Goal: Check status: Check status

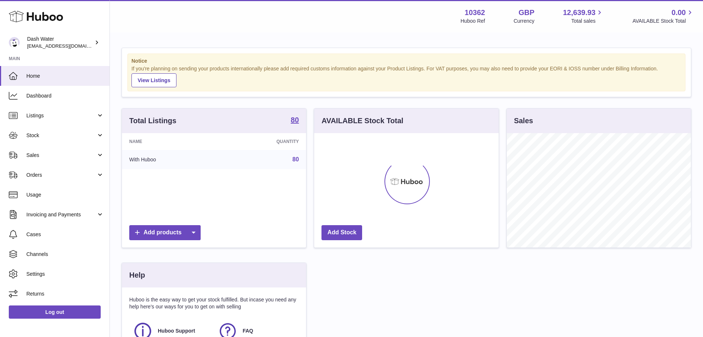
scroll to position [114, 184]
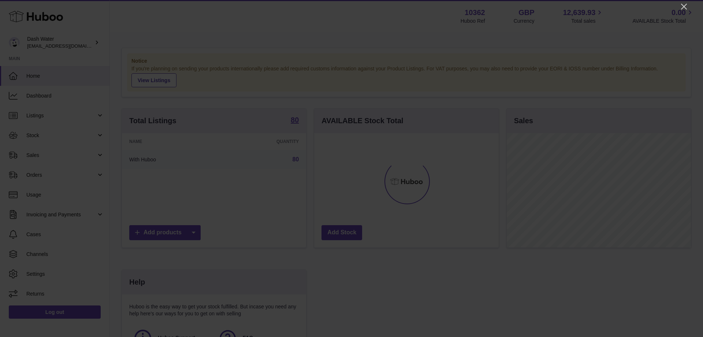
drag, startPoint x: 682, startPoint y: 5, endPoint x: 652, endPoint y: 13, distance: 31.2
click at [681, 5] on icon "Close" at bounding box center [684, 6] width 9 height 9
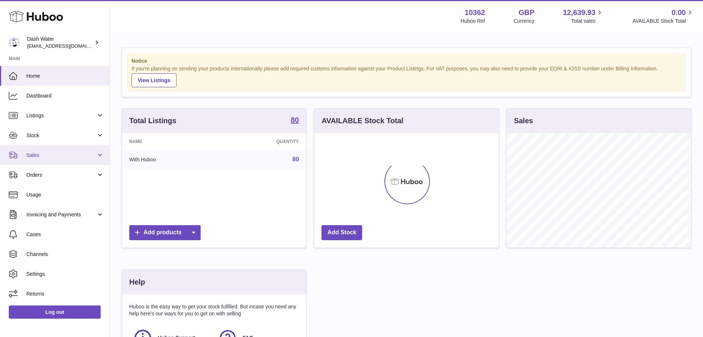
click at [45, 150] on link "Sales" at bounding box center [54, 155] width 109 height 20
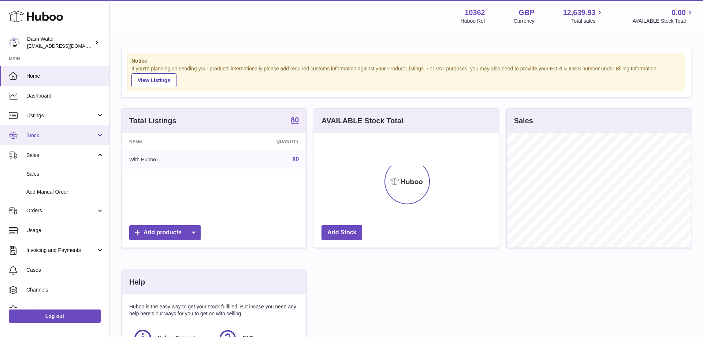
click at [40, 136] on span "Stock" at bounding box center [61, 135] width 70 height 7
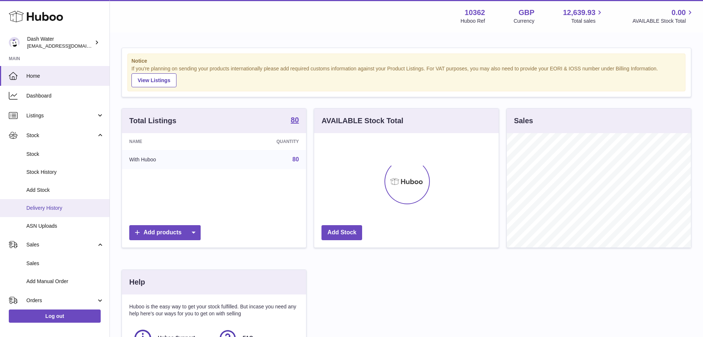
click at [40, 205] on span "Delivery History" at bounding box center [65, 207] width 78 height 7
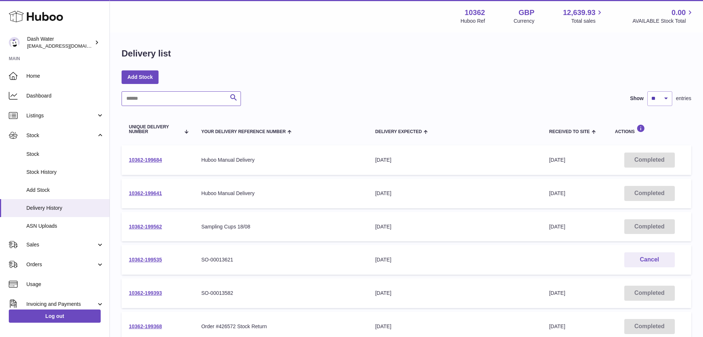
click at [162, 101] on input "text" at bounding box center [181, 98] width 119 height 15
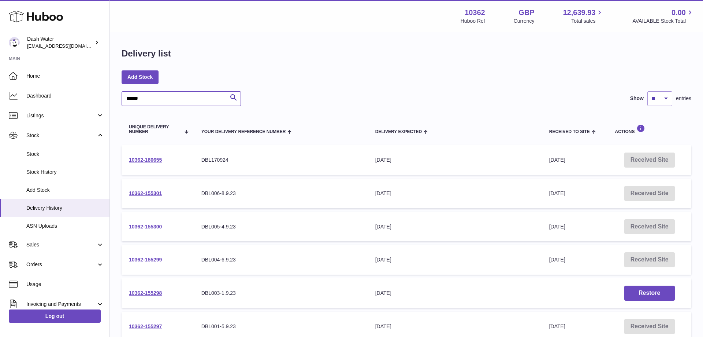
type input "******"
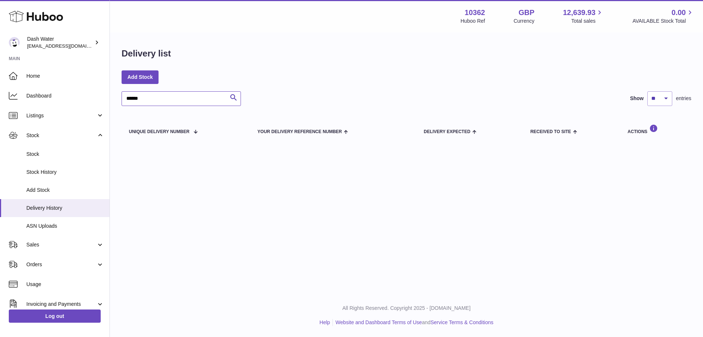
drag, startPoint x: 156, startPoint y: 97, endPoint x: 82, endPoint y: 98, distance: 74.3
click at [122, 98] on input "******" at bounding box center [181, 98] width 119 height 15
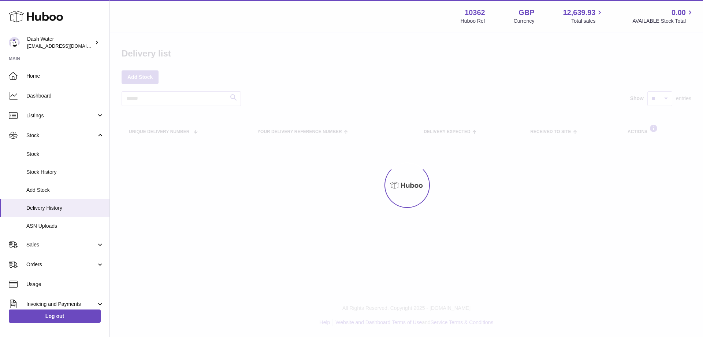
click at [233, 99] on div at bounding box center [406, 185] width 593 height 304
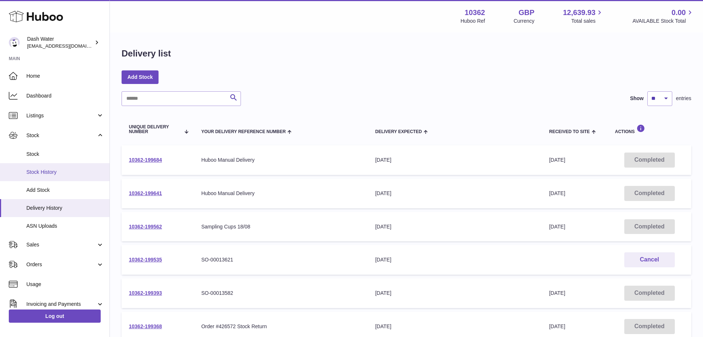
click at [42, 173] on span "Stock History" at bounding box center [65, 171] width 78 height 7
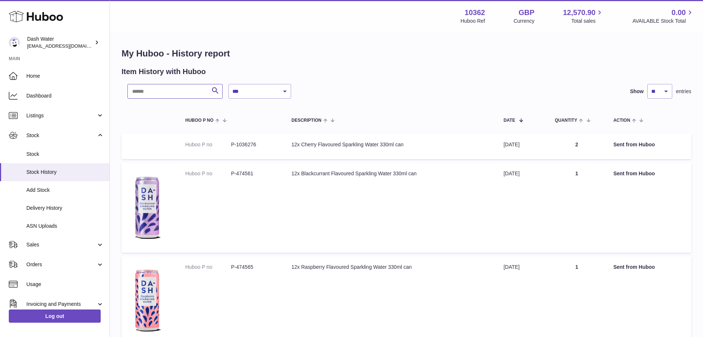
click at [154, 93] on input "text" at bounding box center [174, 91] width 95 height 15
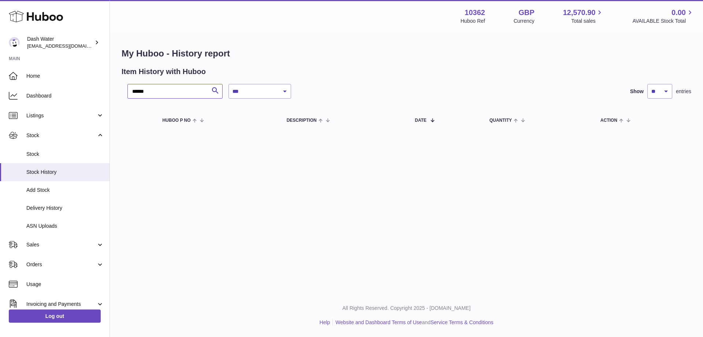
type input "******"
select select "*"
click option "**********" at bounding box center [0, 0] width 0 height 0
drag, startPoint x: 157, startPoint y: 91, endPoint x: 63, endPoint y: 91, distance: 94.1
click at [127, 91] on input "******" at bounding box center [174, 91] width 95 height 15
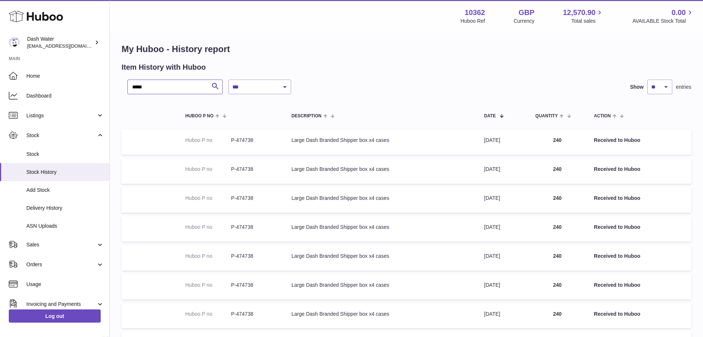
scroll to position [163, 0]
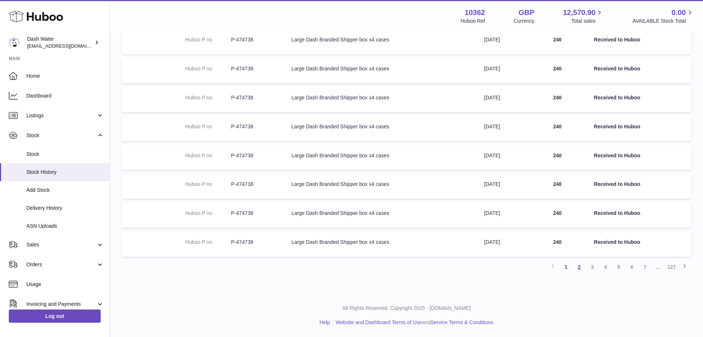
type input "*****"
click at [579, 268] on link "2" at bounding box center [579, 266] width 13 height 13
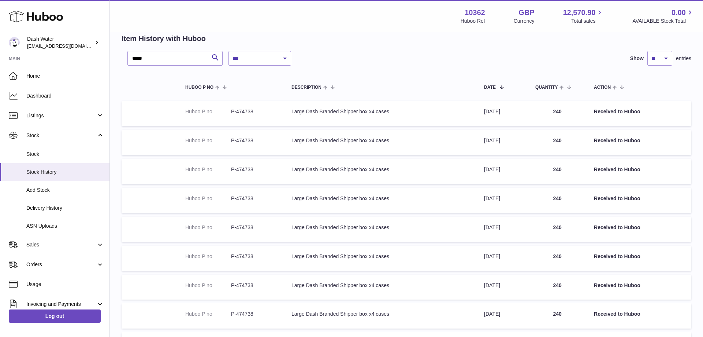
scroll to position [163, 0]
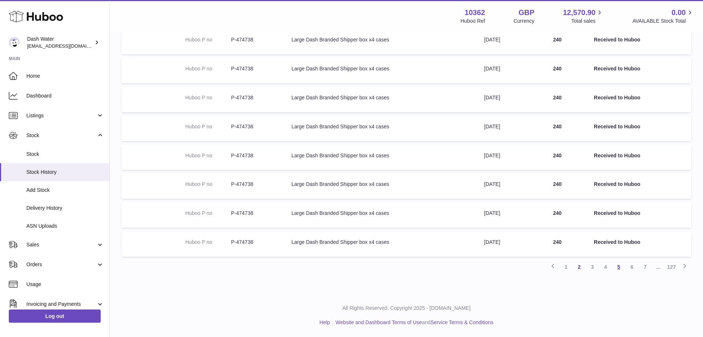
click at [618, 266] on link "5" at bounding box center [618, 266] width 13 height 13
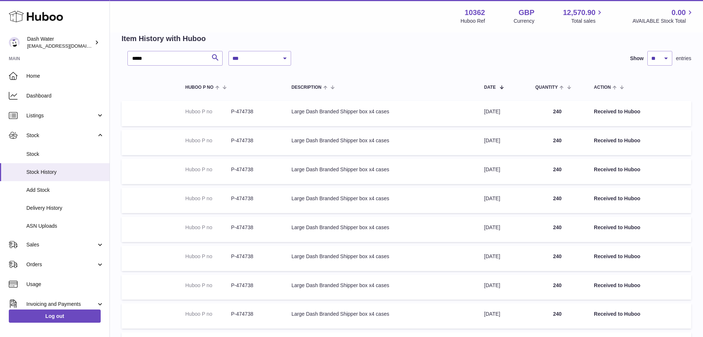
scroll to position [163, 0]
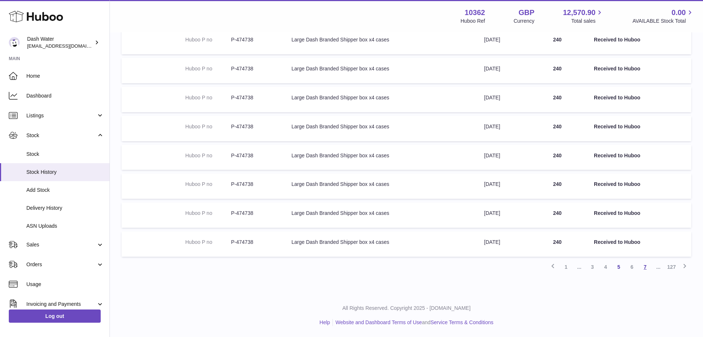
click at [643, 268] on link "7" at bounding box center [645, 266] width 13 height 13
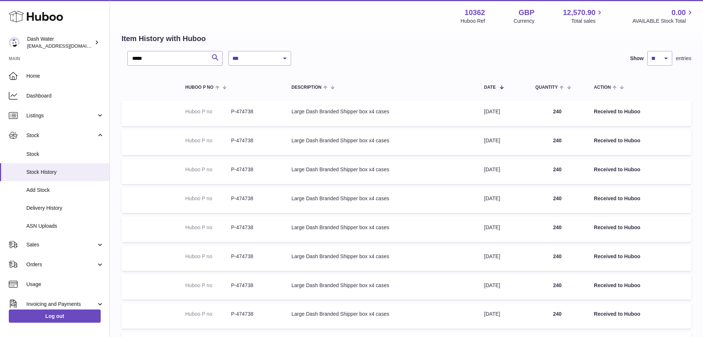
scroll to position [163, 0]
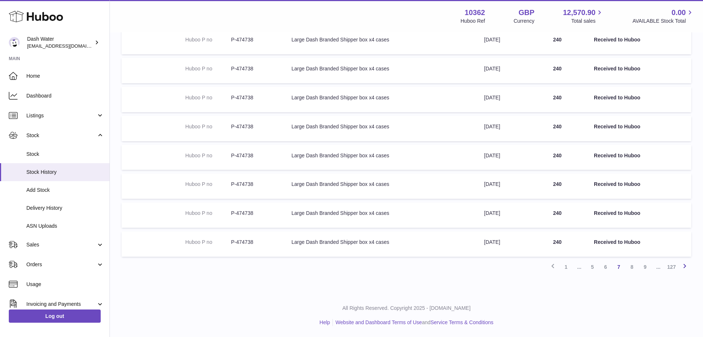
click at [685, 266] on icon at bounding box center [684, 265] width 9 height 9
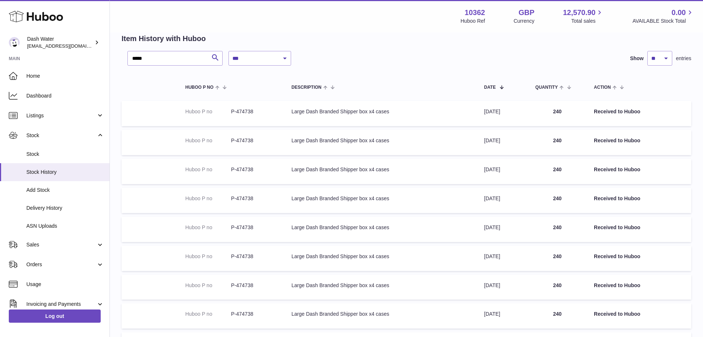
scroll to position [163, 0]
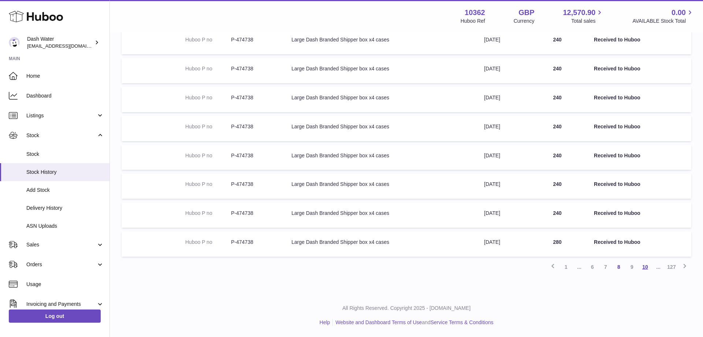
click at [646, 268] on link "10" at bounding box center [645, 266] width 13 height 13
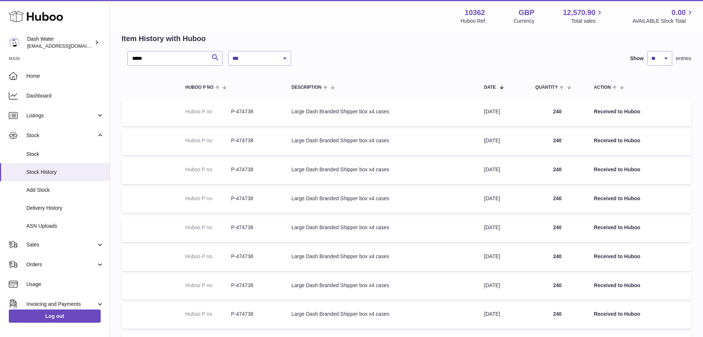
scroll to position [163, 0]
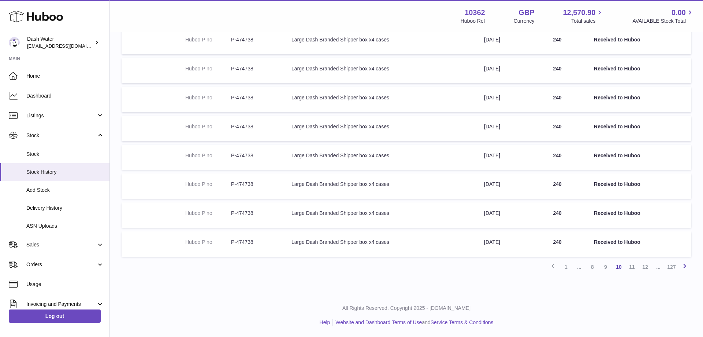
click at [684, 267] on icon at bounding box center [684, 265] width 9 height 9
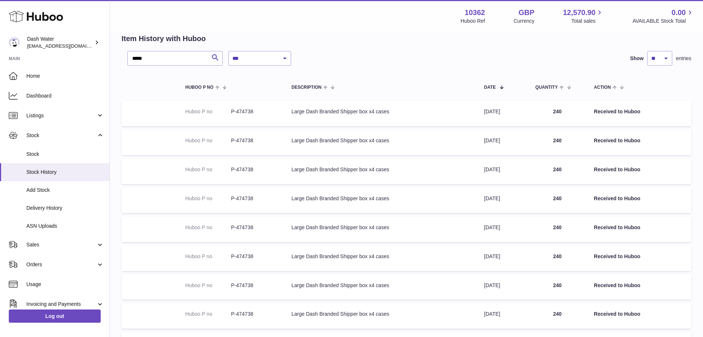
scroll to position [163, 0]
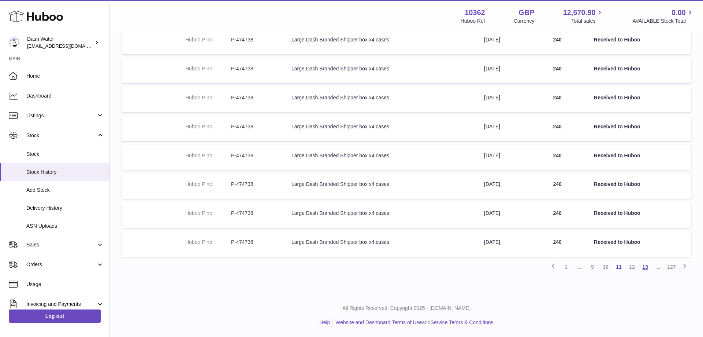
click at [644, 267] on link "13" at bounding box center [645, 266] width 13 height 13
click at [683, 268] on icon at bounding box center [684, 265] width 9 height 9
drag, startPoint x: 647, startPoint y: 269, endPoint x: 673, endPoint y: 268, distance: 26.0
click at [646, 269] on link "16" at bounding box center [645, 266] width 13 height 13
click at [688, 266] on icon at bounding box center [684, 265] width 9 height 9
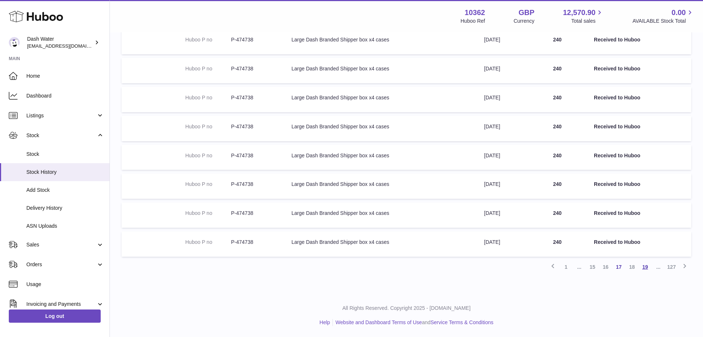
click at [645, 269] on link "19" at bounding box center [645, 266] width 13 height 13
click at [685, 267] on icon at bounding box center [684, 265] width 9 height 9
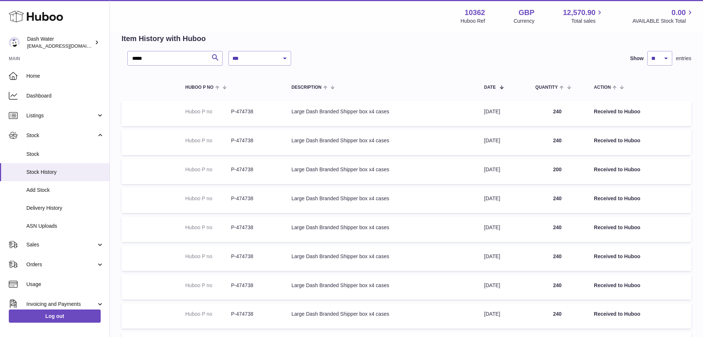
scroll to position [163, 0]
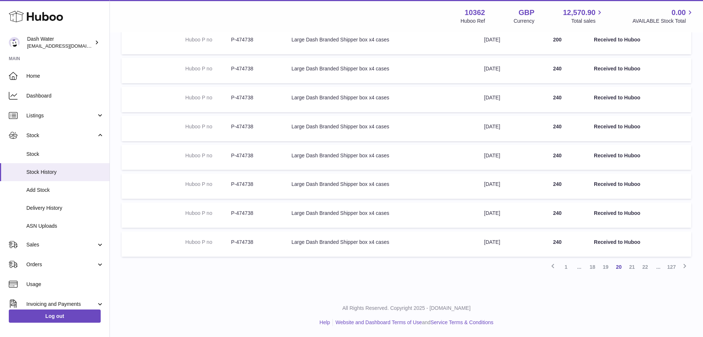
click at [646, 267] on link "22" at bounding box center [645, 266] width 13 height 13
click at [684, 266] on icon at bounding box center [684, 265] width 9 height 9
click at [644, 268] on link "25" at bounding box center [645, 266] width 13 height 13
click at [681, 267] on icon at bounding box center [684, 265] width 9 height 9
click at [644, 267] on link "28" at bounding box center [645, 266] width 13 height 13
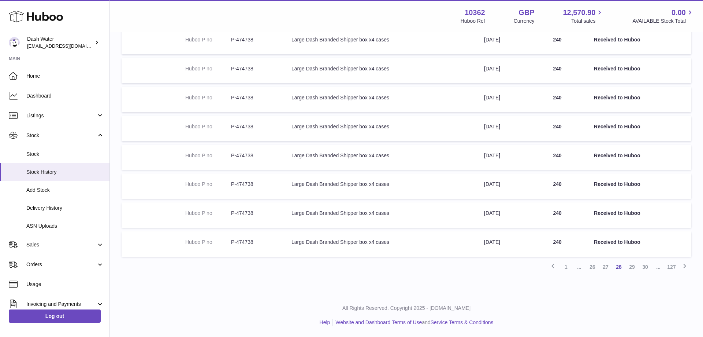
click at [683, 268] on icon at bounding box center [684, 265] width 9 height 9
drag, startPoint x: 644, startPoint y: 267, endPoint x: 646, endPoint y: 259, distance: 8.5
click at [644, 267] on link "31" at bounding box center [645, 266] width 13 height 13
click at [681, 266] on icon at bounding box center [684, 265] width 9 height 9
click at [646, 266] on link "34" at bounding box center [645, 266] width 13 height 13
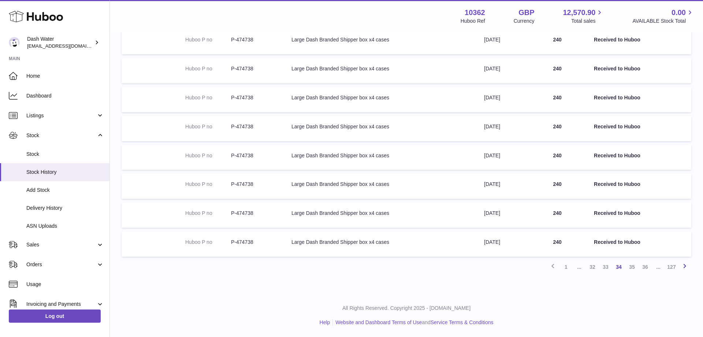
click at [681, 267] on icon at bounding box center [684, 265] width 9 height 9
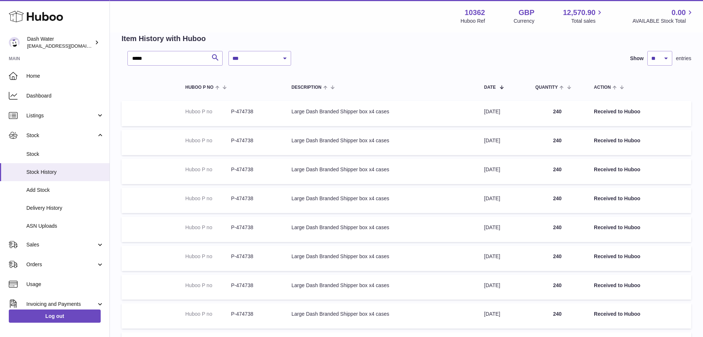
scroll to position [163, 0]
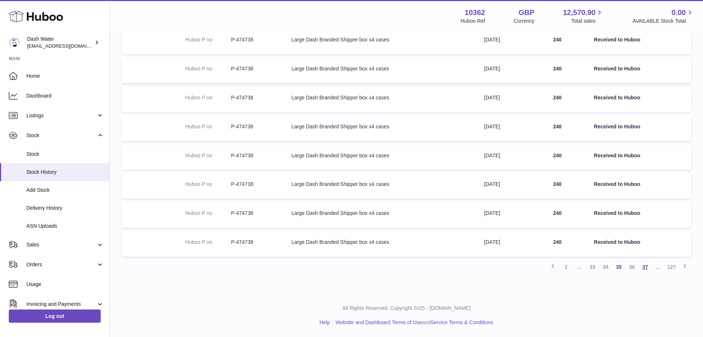
click at [644, 265] on link "37" at bounding box center [645, 266] width 13 height 13
click at [686, 265] on icon at bounding box center [684, 265] width 9 height 9
drag, startPoint x: 645, startPoint y: 267, endPoint x: 648, endPoint y: 260, distance: 8.2
click at [644, 267] on link "40" at bounding box center [645, 266] width 13 height 13
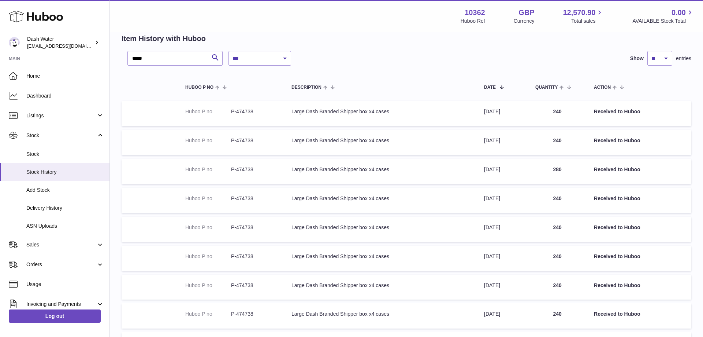
scroll to position [163, 0]
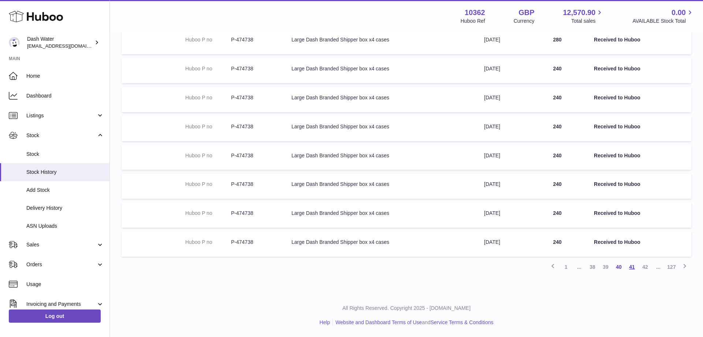
click at [632, 268] on link "41" at bounding box center [631, 266] width 13 height 13
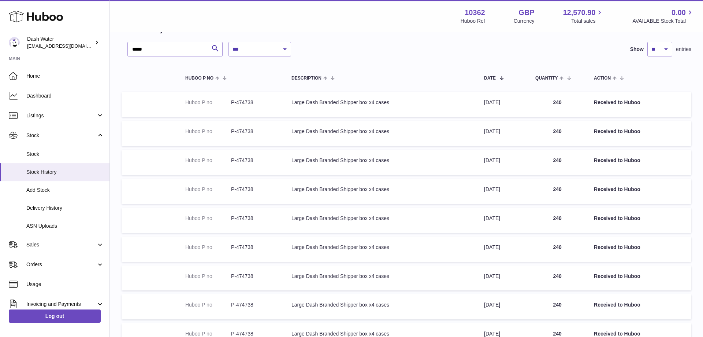
scroll to position [163, 0]
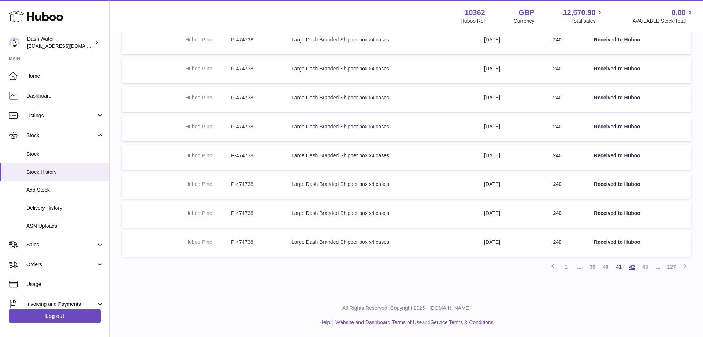
click at [629, 265] on link "42" at bounding box center [631, 266] width 13 height 13
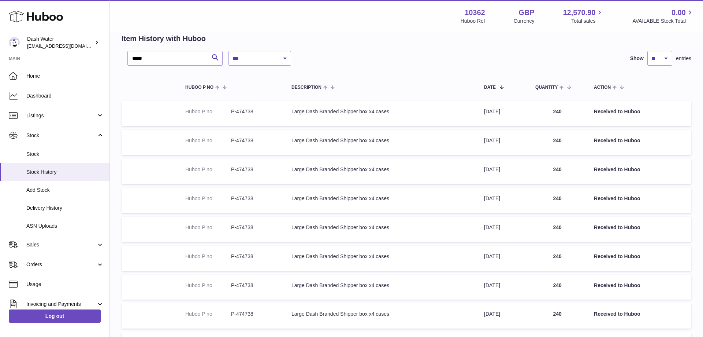
scroll to position [163, 0]
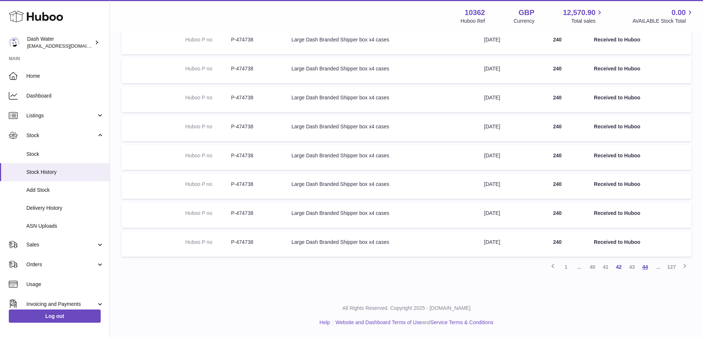
click at [645, 267] on link "44" at bounding box center [645, 266] width 13 height 13
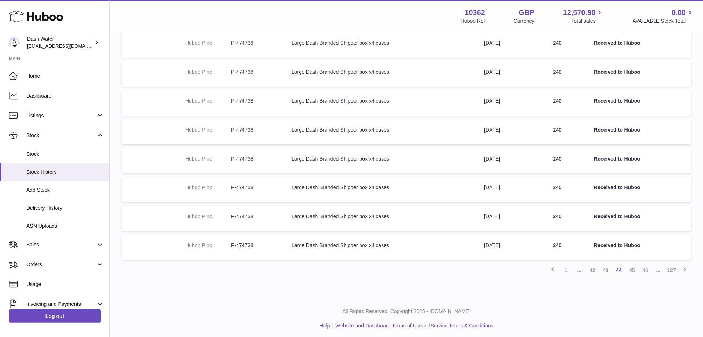
scroll to position [163, 0]
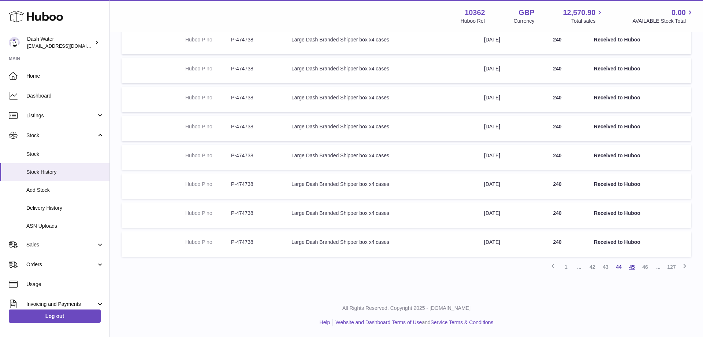
click at [633, 267] on link "45" at bounding box center [631, 266] width 13 height 13
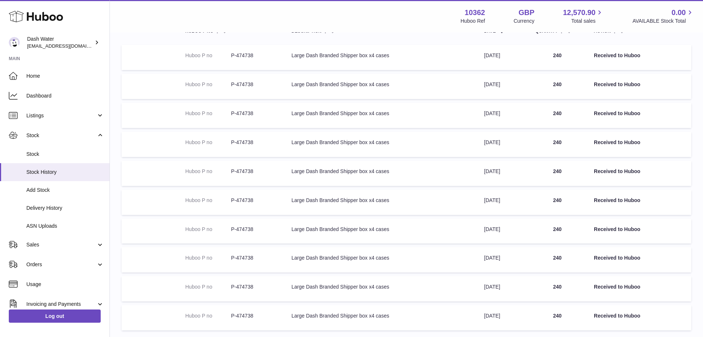
scroll to position [163, 0]
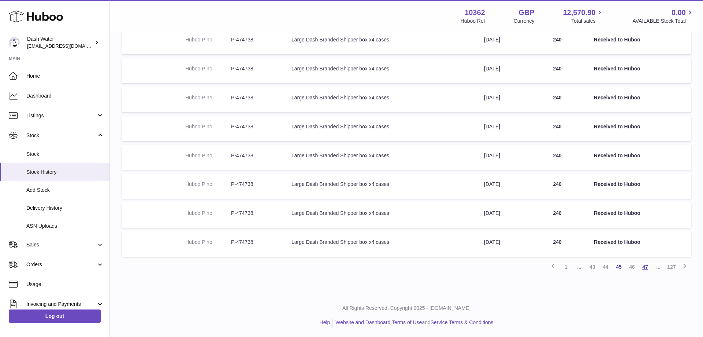
click at [645, 267] on link "47" at bounding box center [645, 266] width 13 height 13
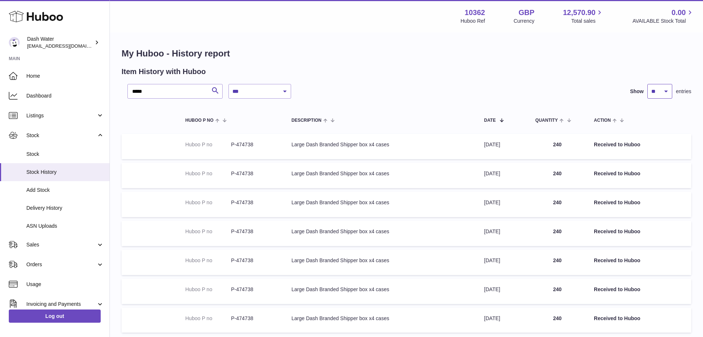
click at [647, 84] on select "** ** ** ***" at bounding box center [659, 91] width 25 height 15
select select "***"
click option "***" at bounding box center [0, 0] width 0 height 0
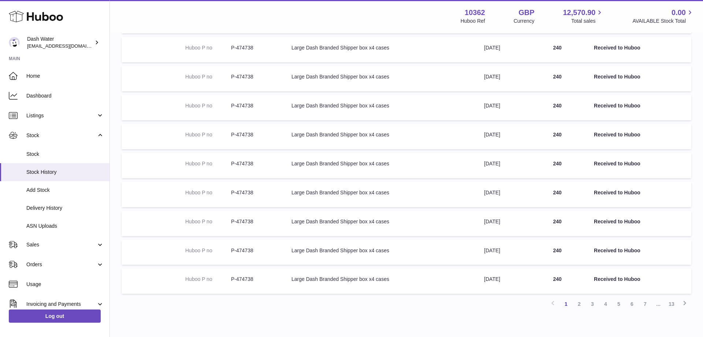
scroll to position [2763, 0]
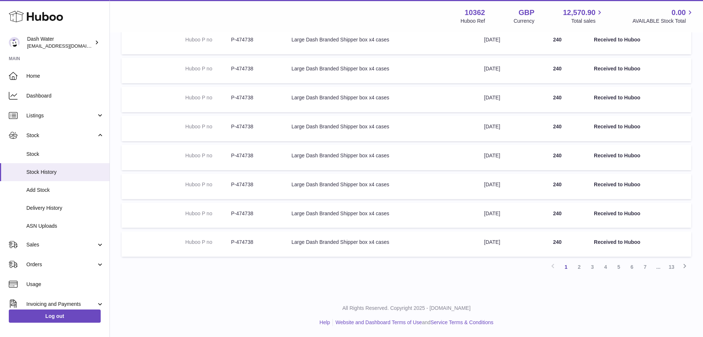
click at [642, 267] on link "7" at bounding box center [645, 266] width 13 height 13
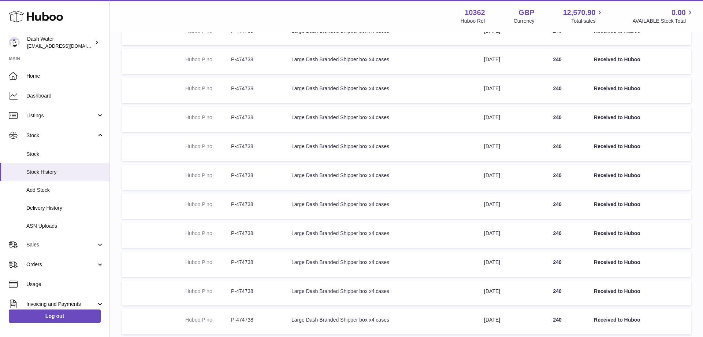
scroll to position [2763, 0]
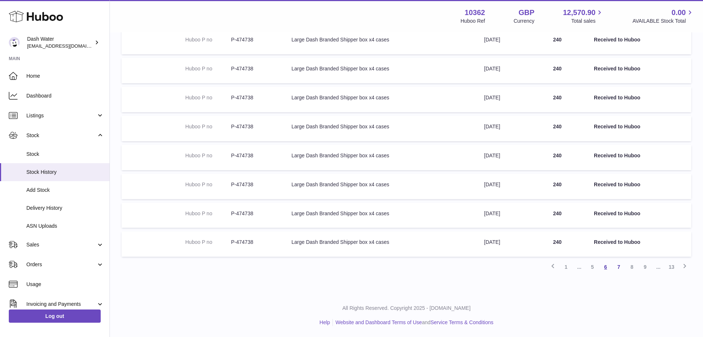
click at [604, 266] on link "6" at bounding box center [605, 266] width 13 height 13
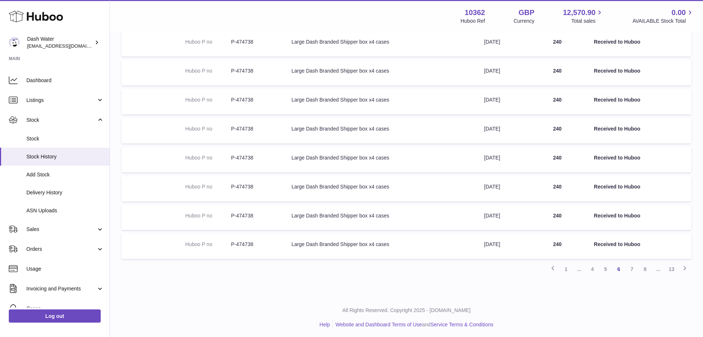
scroll to position [2763, 0]
click at [607, 269] on link "5" at bounding box center [605, 266] width 13 height 13
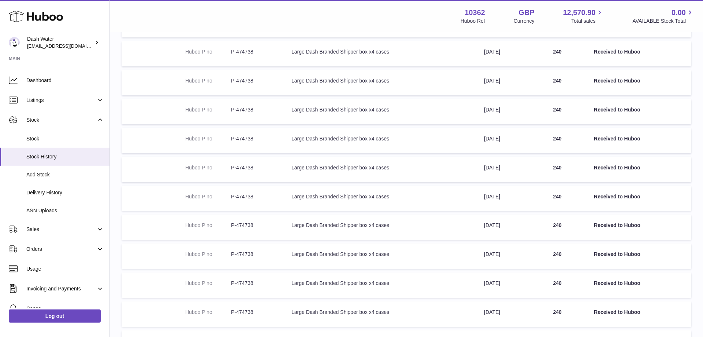
scroll to position [1191, 0]
click at [40, 192] on span "Delivery History" at bounding box center [65, 192] width 78 height 7
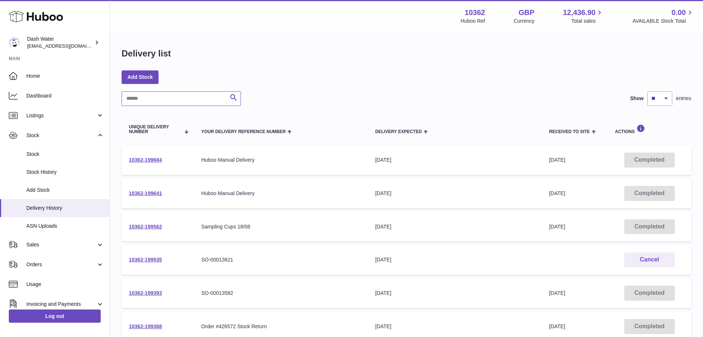
click at [179, 101] on input "text" at bounding box center [181, 98] width 119 height 15
paste input "**********"
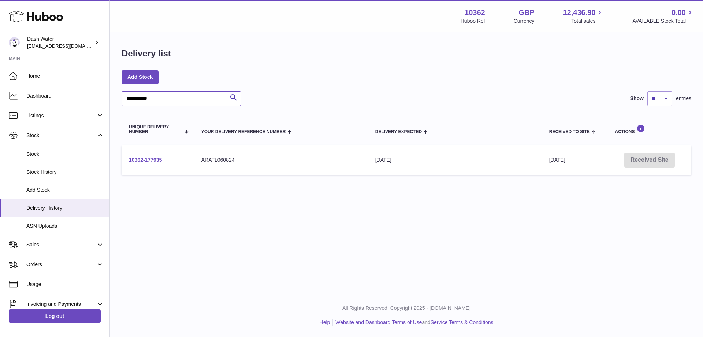
type input "**********"
click at [146, 157] on link "10362-177935" at bounding box center [145, 160] width 33 height 6
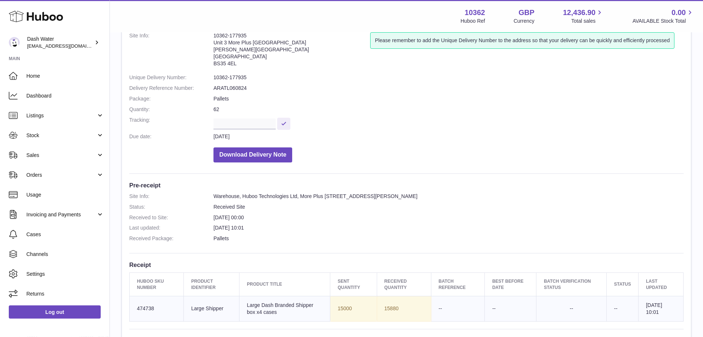
scroll to position [37, 0]
